Goal: Task Accomplishment & Management: Complete application form

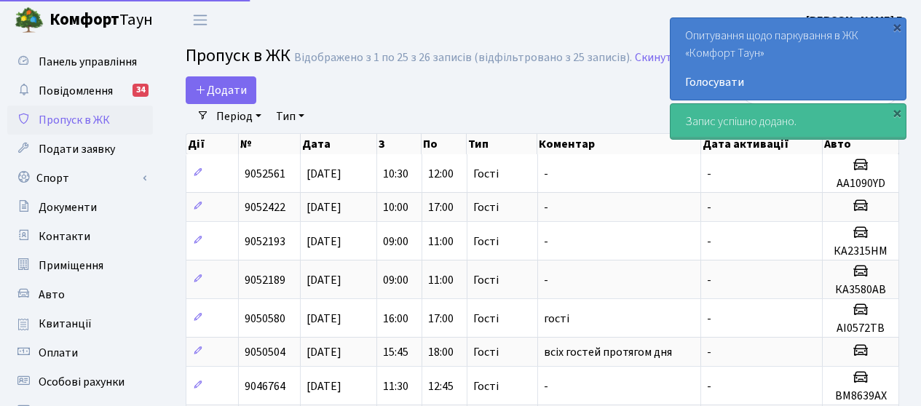
select select "25"
click at [233, 90] on span "Додати" at bounding box center [221, 90] width 52 height 16
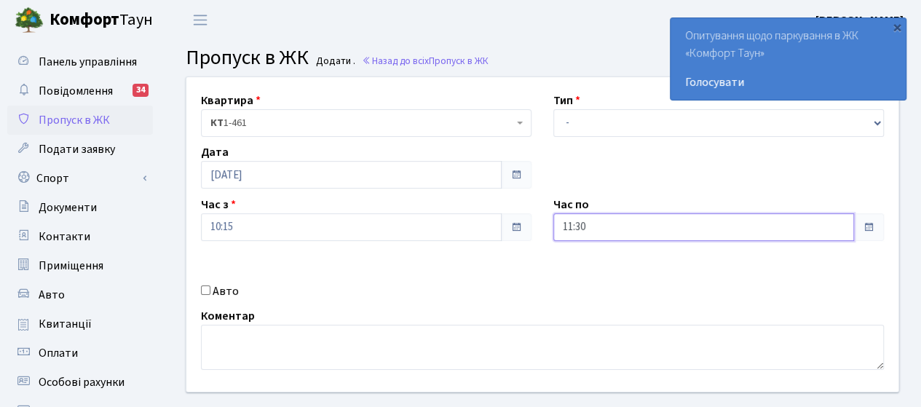
click at [668, 237] on input "11:30" at bounding box center [703, 227] width 301 height 28
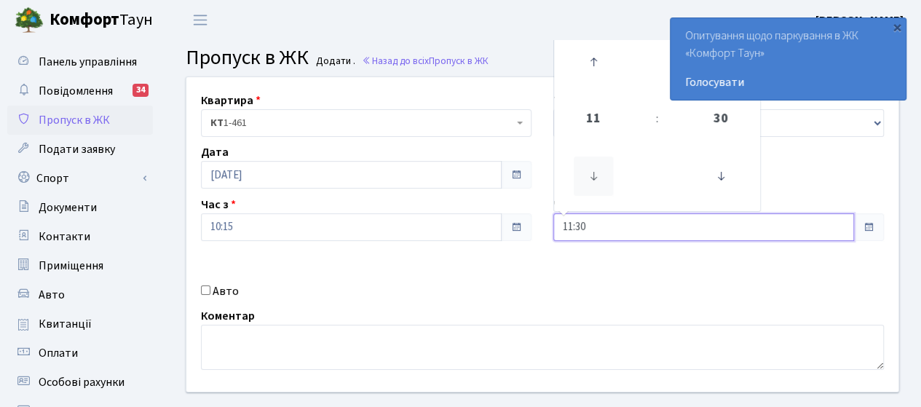
click at [591, 184] on icon at bounding box center [593, 176] width 39 height 39
click at [595, 64] on icon at bounding box center [593, 61] width 39 height 39
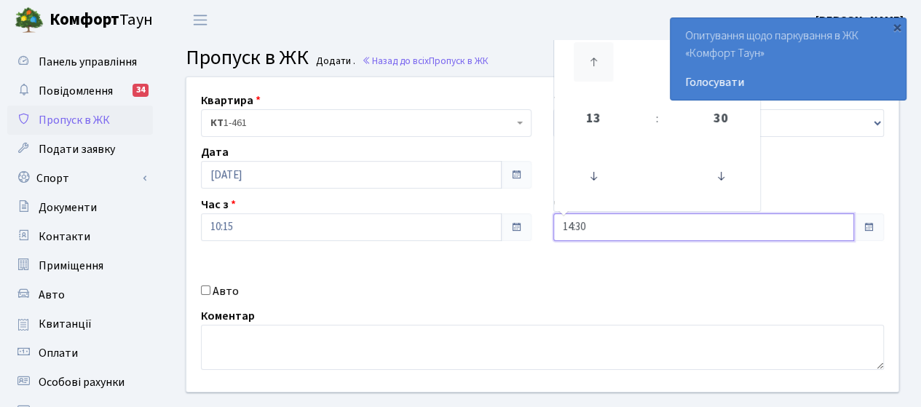
click at [595, 64] on icon at bounding box center [593, 61] width 39 height 39
click at [588, 175] on icon at bounding box center [593, 176] width 39 height 39
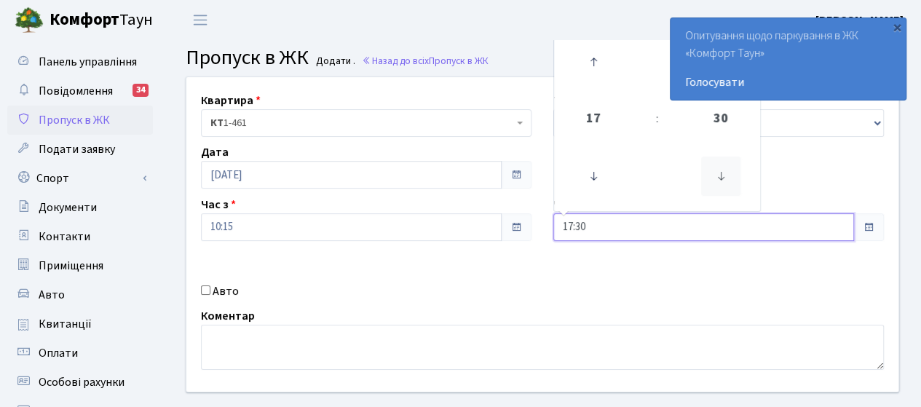
click at [724, 181] on icon at bounding box center [720, 176] width 39 height 39
click at [722, 182] on icon at bounding box center [720, 176] width 39 height 39
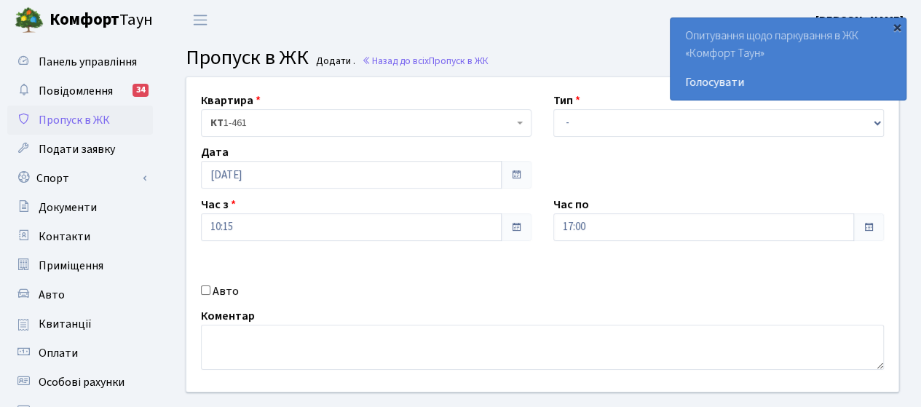
click at [899, 27] on div "×" at bounding box center [897, 27] width 15 height 15
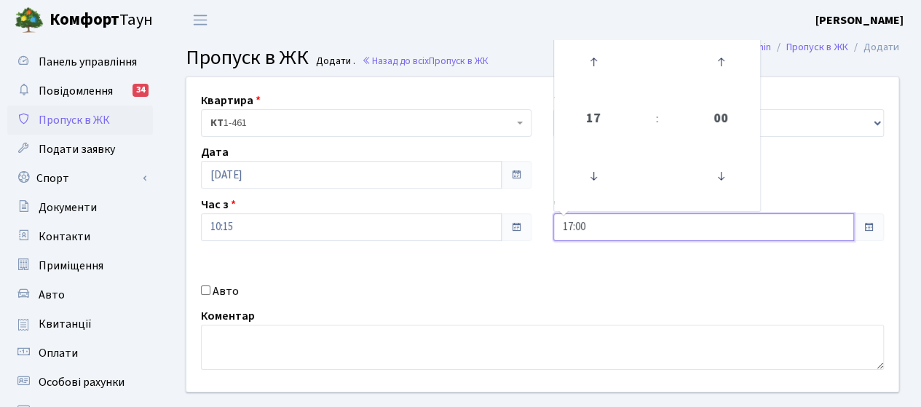
click at [741, 232] on input "17:00" at bounding box center [703, 227] width 301 height 28
click at [721, 56] on icon at bounding box center [720, 61] width 39 height 39
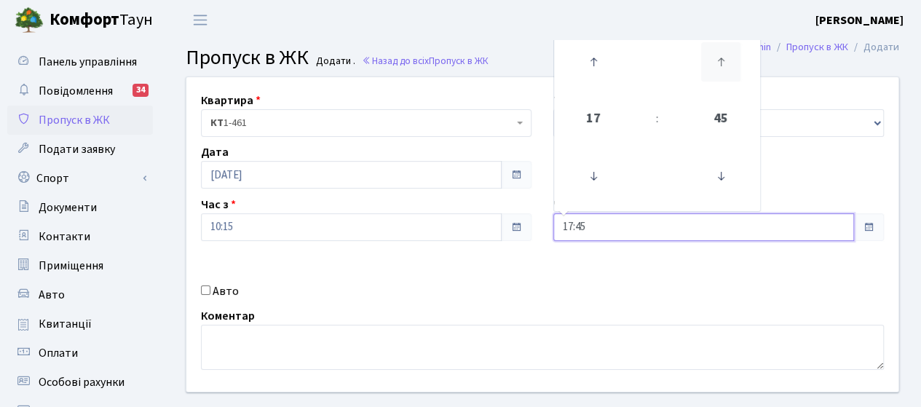
type input "18:00"
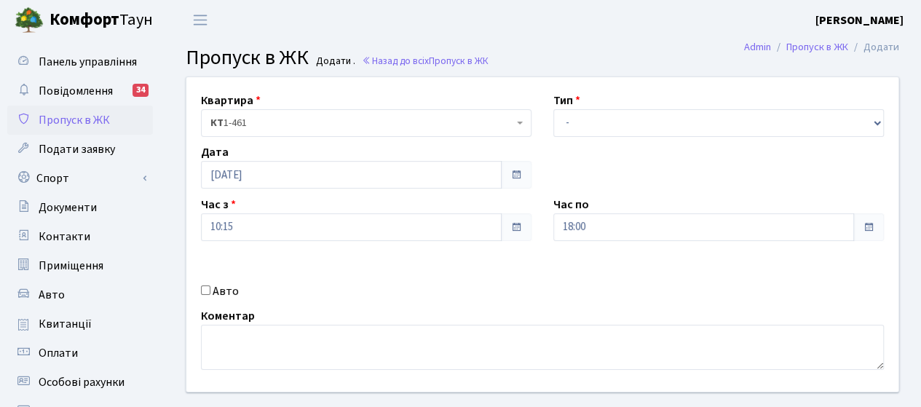
click at [526, 285] on div "Авто" at bounding box center [366, 290] width 352 height 17
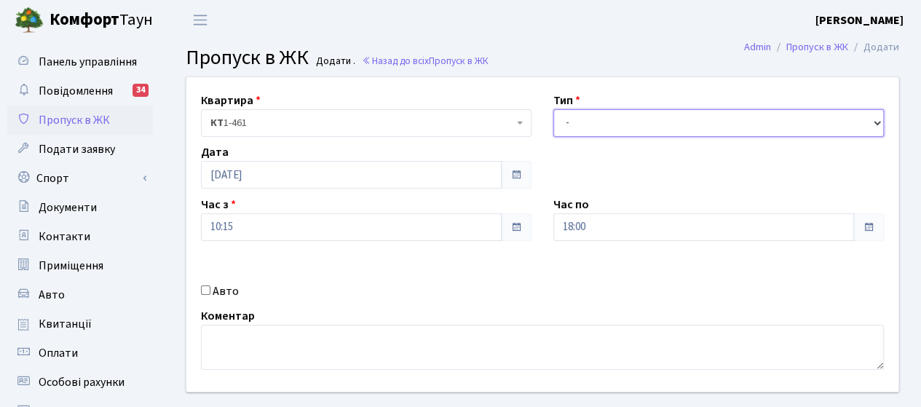
click at [579, 124] on select "- Доставка Таксі Гості Сервіс" at bounding box center [718, 123] width 331 height 28
select select "3"
click at [553, 109] on select "- Доставка Таксі Гості Сервіс" at bounding box center [718, 123] width 331 height 28
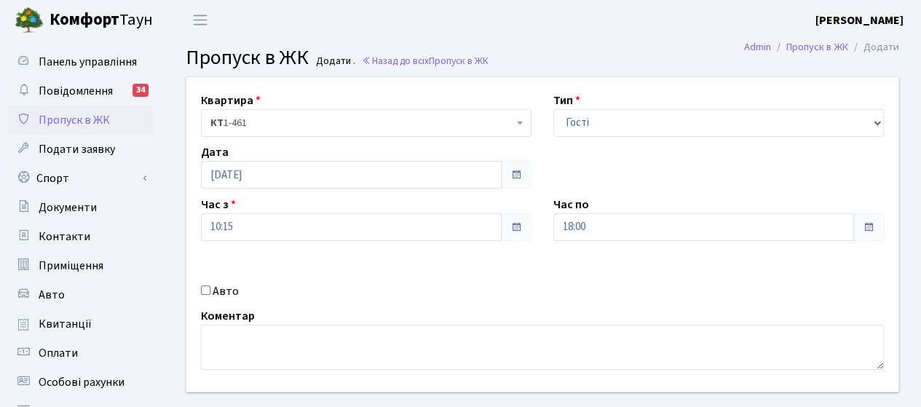
click at [308, 280] on div "Квартира <b>КТ</b>&nbsp;&nbsp;&nbsp;&nbsp;1-461 КТ 1-461 Тип - Доставка Таксі Г…" at bounding box center [542, 234] width 734 height 314
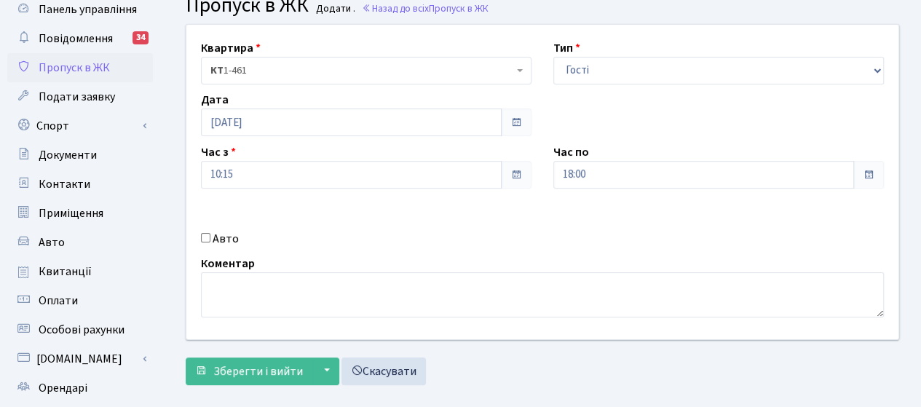
scroll to position [73, 0]
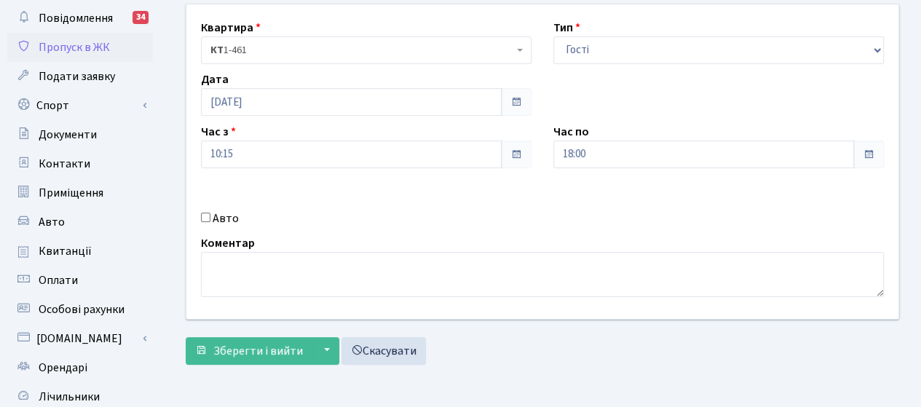
click at [202, 215] on input "Авто" at bounding box center [205, 217] width 9 height 9
checkbox input "true"
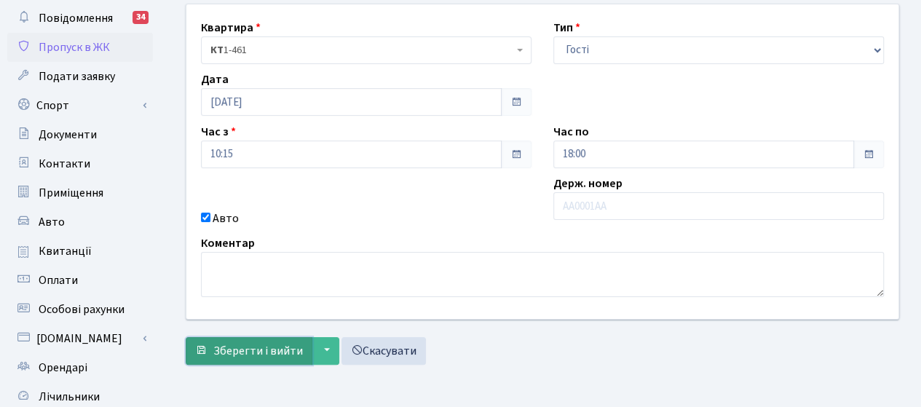
click at [225, 347] on span "Зберегти і вийти" at bounding box center [258, 351] width 90 height 16
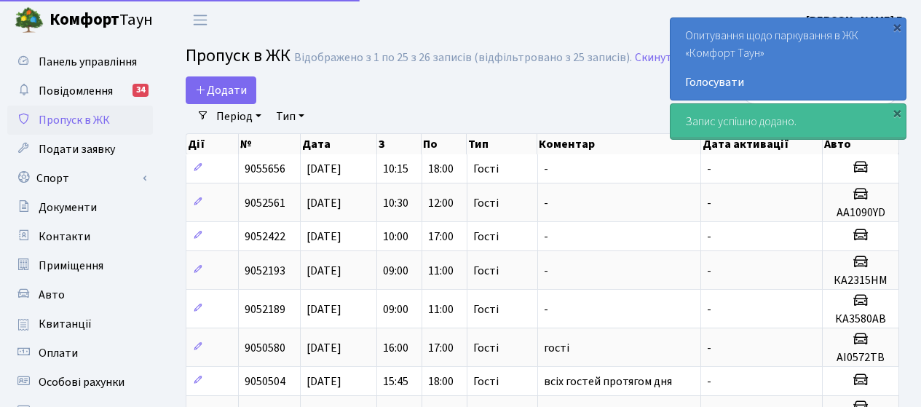
select select "25"
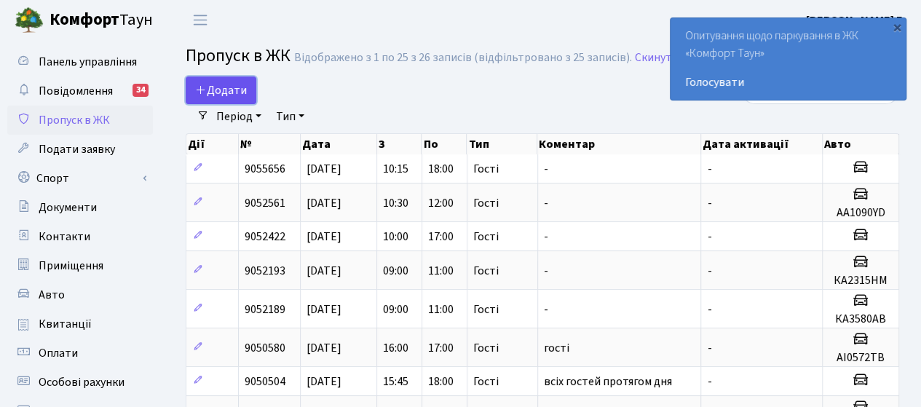
click at [221, 90] on span "Додати" at bounding box center [221, 90] width 52 height 16
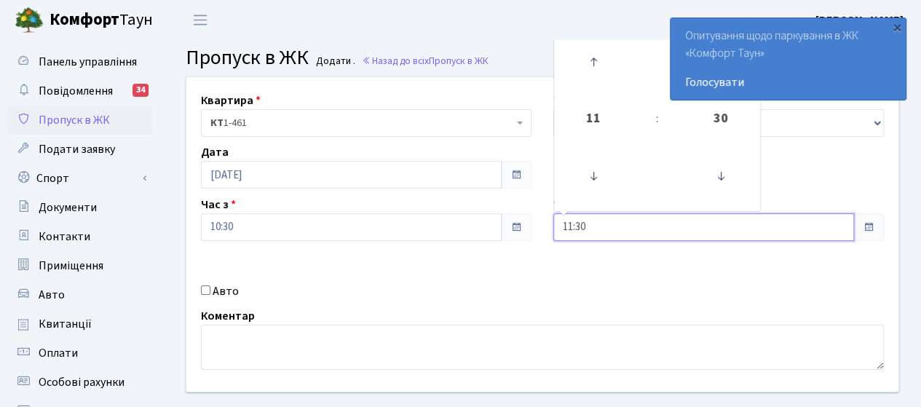
click at [614, 227] on input "11:30" at bounding box center [703, 227] width 301 height 28
click at [595, 190] on icon at bounding box center [593, 176] width 39 height 39
click at [591, 58] on icon at bounding box center [593, 61] width 39 height 39
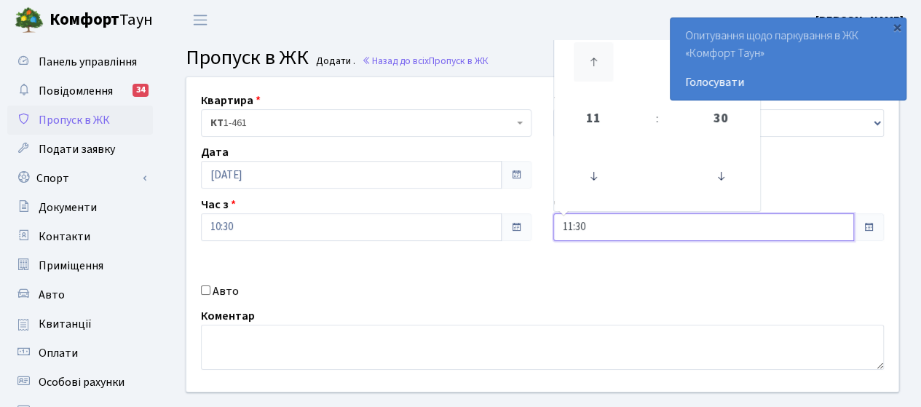
click at [591, 58] on icon at bounding box center [593, 61] width 39 height 39
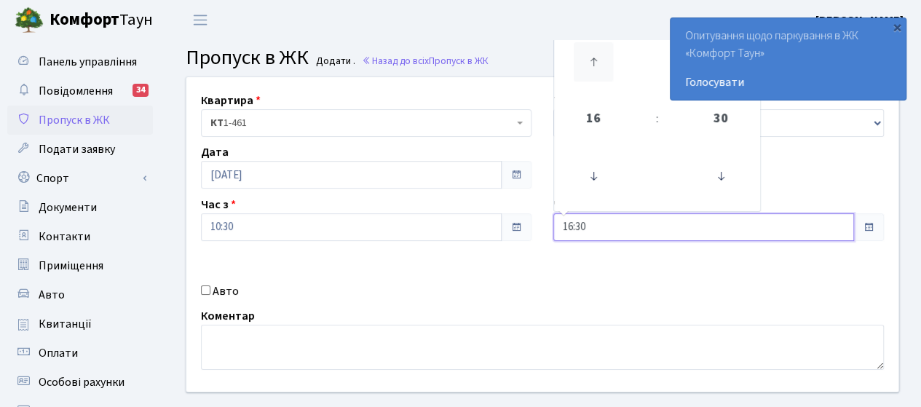
click at [591, 58] on icon at bounding box center [593, 61] width 39 height 39
type input "17:30"
click at [383, 281] on div "Квартира <b>КТ</b>&nbsp;&nbsp;&nbsp;&nbsp;1-461 КТ 1-461 Тип - Доставка Таксі Г…" at bounding box center [542, 234] width 734 height 314
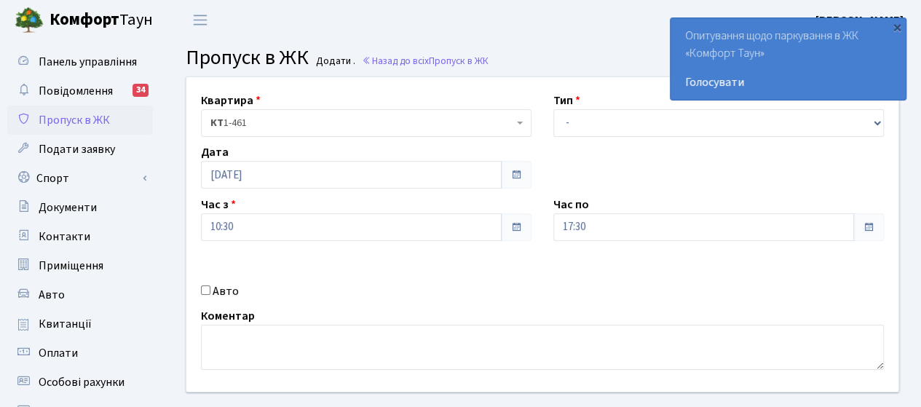
click at [207, 290] on input "Авто" at bounding box center [205, 289] width 9 height 9
checkbox input "true"
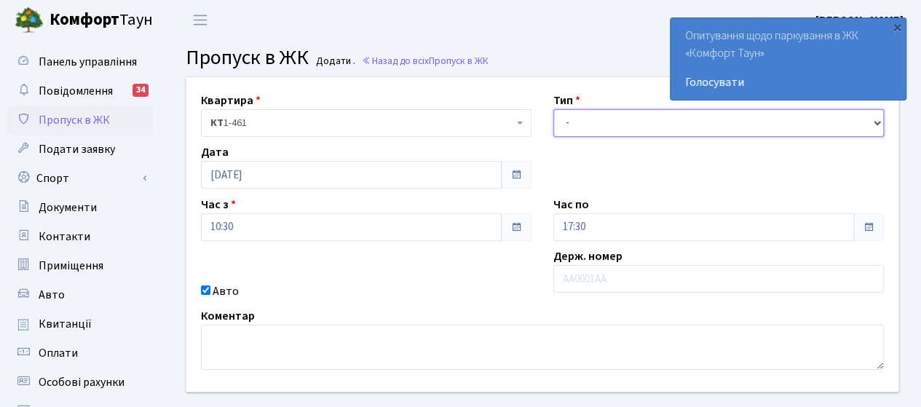
click at [598, 125] on select "- Доставка Таксі Гості Сервіс" at bounding box center [718, 123] width 331 height 28
select select "3"
click at [553, 109] on select "- Доставка Таксі Гості Сервіс" at bounding box center [718, 123] width 331 height 28
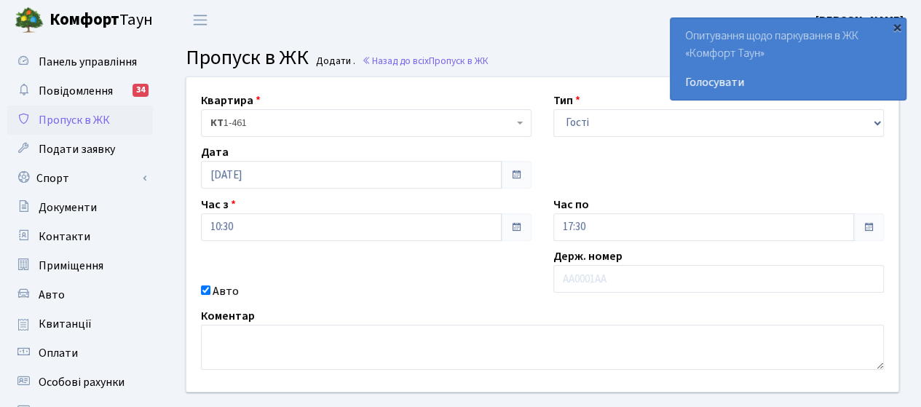
click at [897, 30] on div "×" at bounding box center [897, 27] width 15 height 15
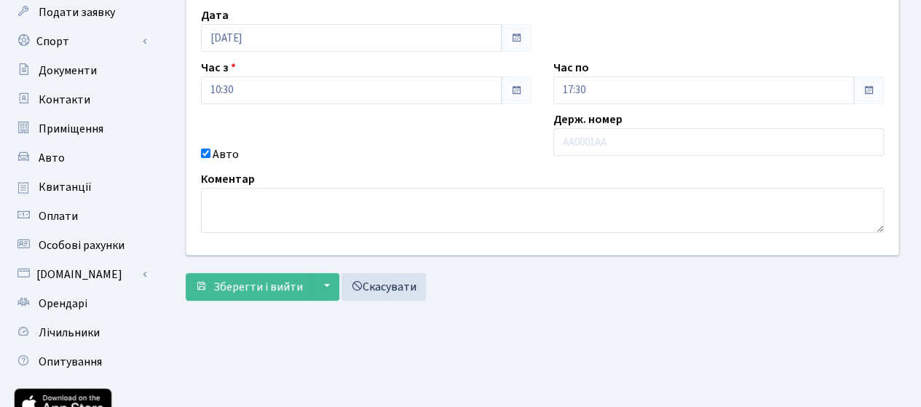
scroll to position [146, 0]
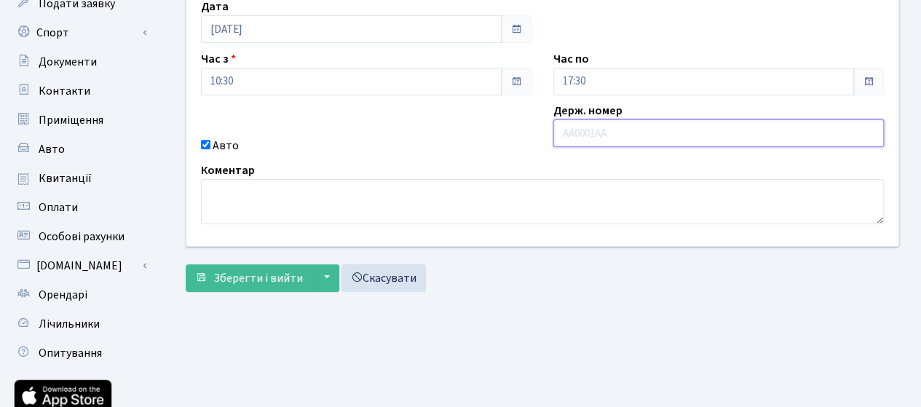
click at [582, 138] on input "text" at bounding box center [718, 133] width 331 height 28
type input "АА0438МН"
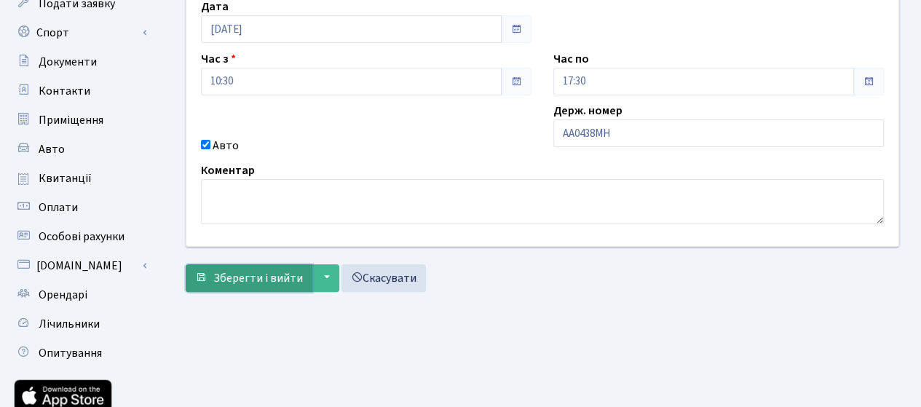
click at [231, 281] on span "Зберегти і вийти" at bounding box center [258, 278] width 90 height 16
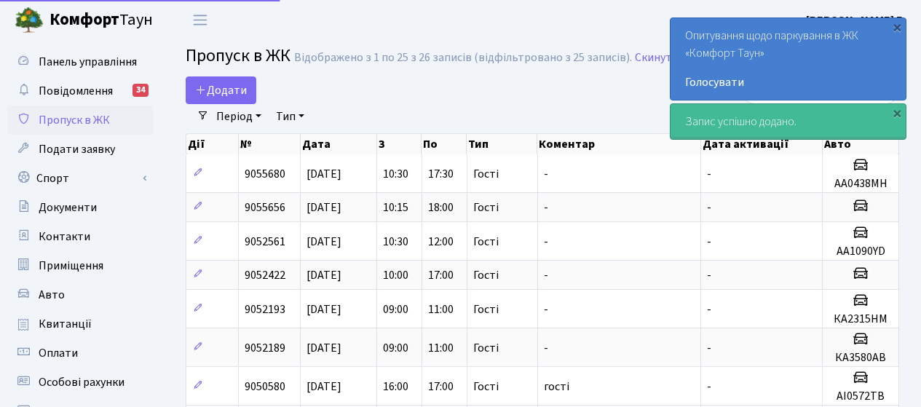
select select "25"
click at [898, 30] on div "×" at bounding box center [897, 27] width 15 height 15
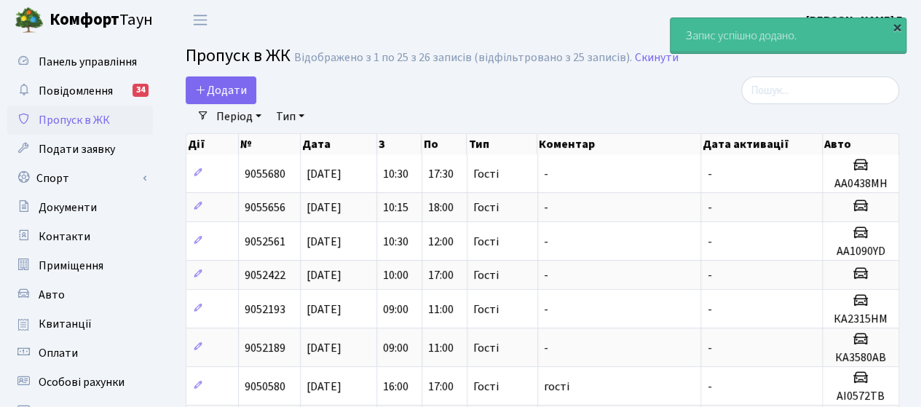
click at [897, 29] on div "×" at bounding box center [897, 27] width 15 height 15
